Goal: Task Accomplishment & Management: Manage account settings

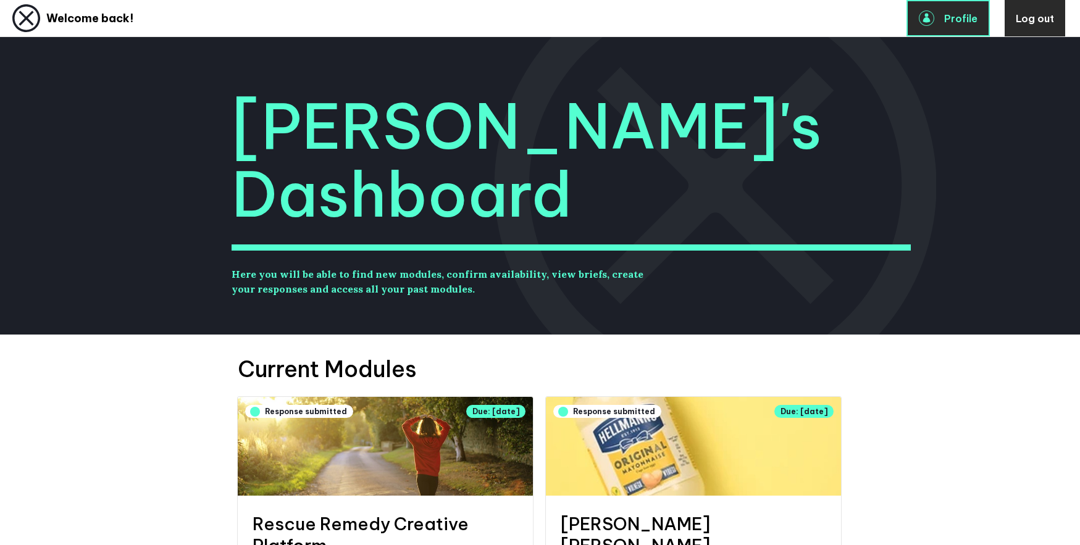
click at [957, 12] on span "Profile" at bounding box center [961, 18] width 33 height 12
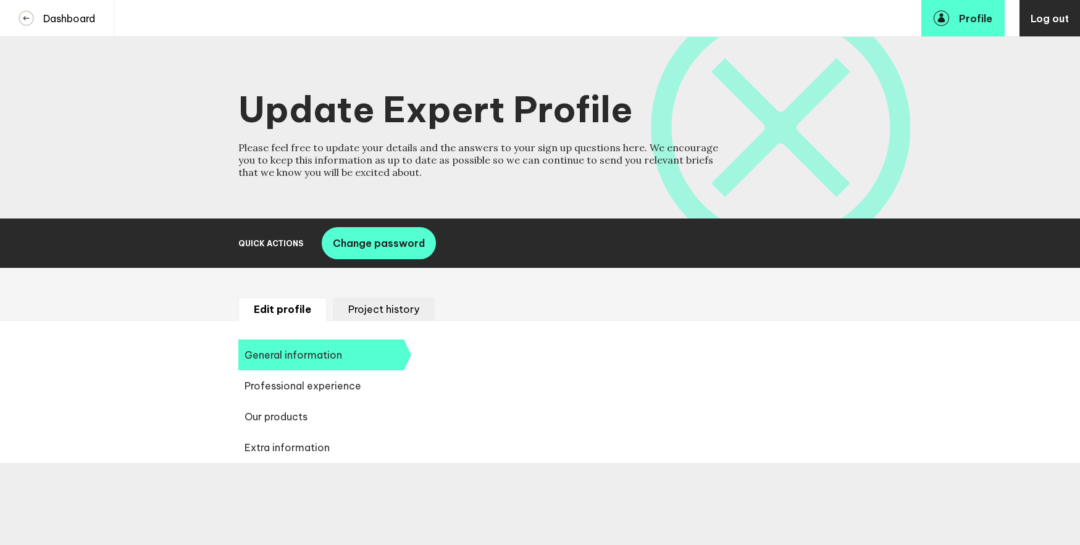
select select "20252"
select select "19085"
select select "14724"
select select "17642"
select select "14666"
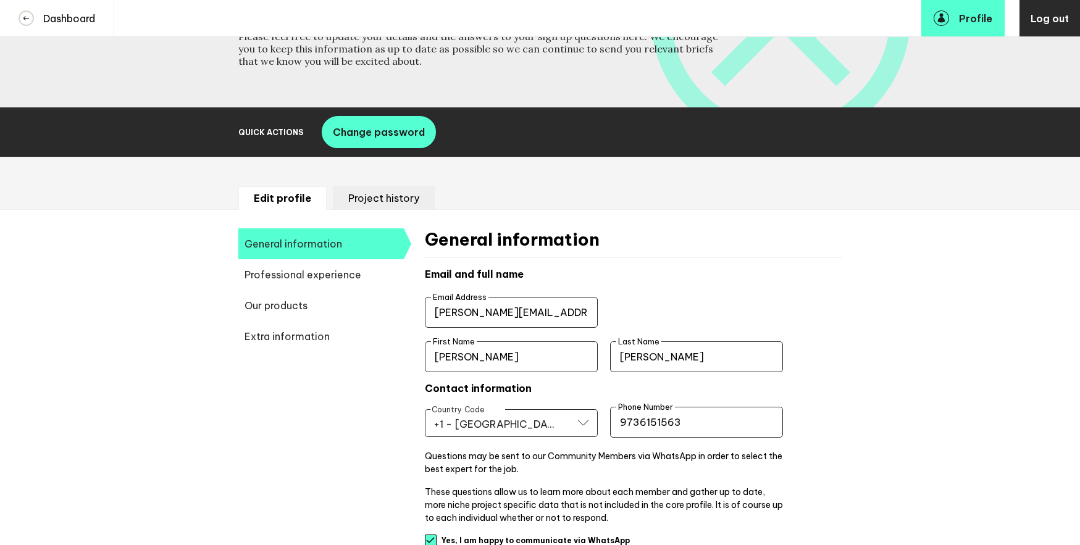
scroll to position [115, 0]
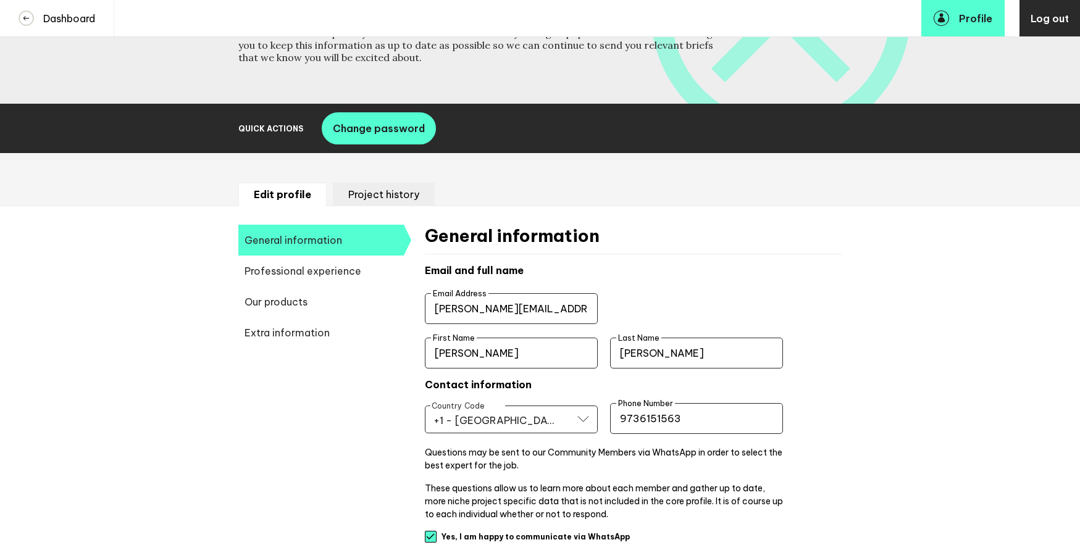
click at [364, 197] on li "Project history" at bounding box center [384, 194] width 102 height 23
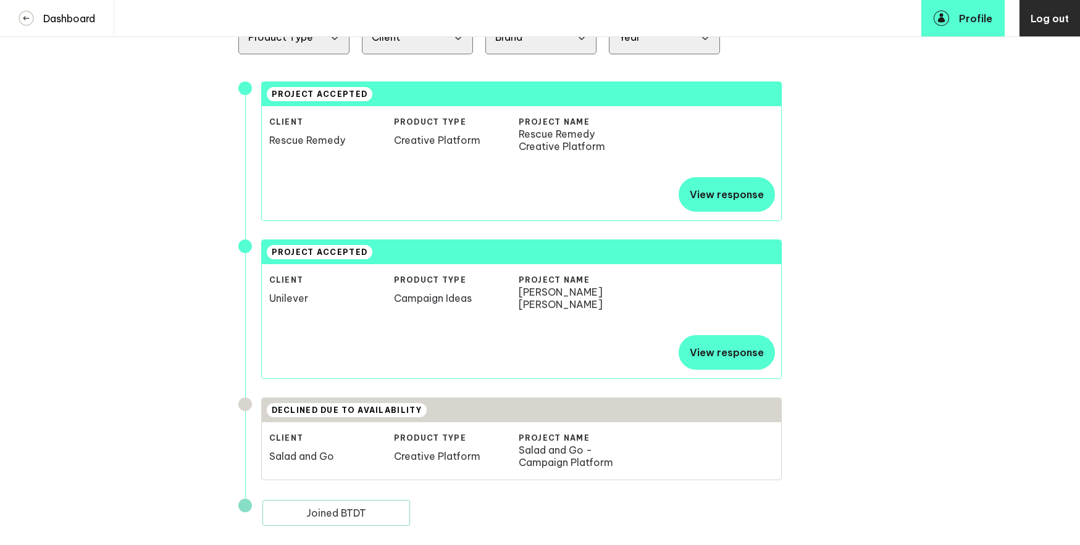
scroll to position [363, 0]
